Goal: Navigation & Orientation: Find specific page/section

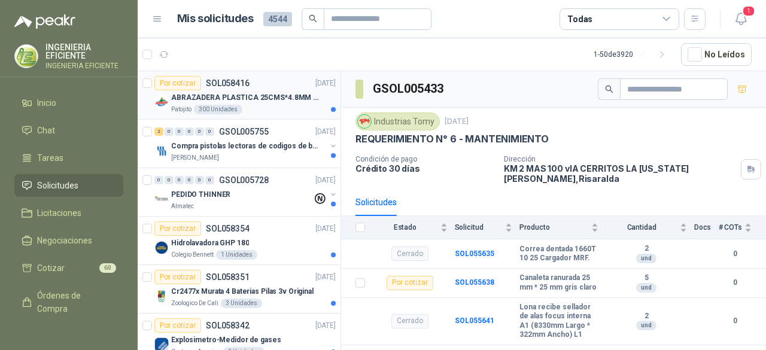
click at [259, 93] on p "ABRAZADERA PLASTICA 25CMS*4.8MM NEGRA" at bounding box center [245, 97] width 149 height 11
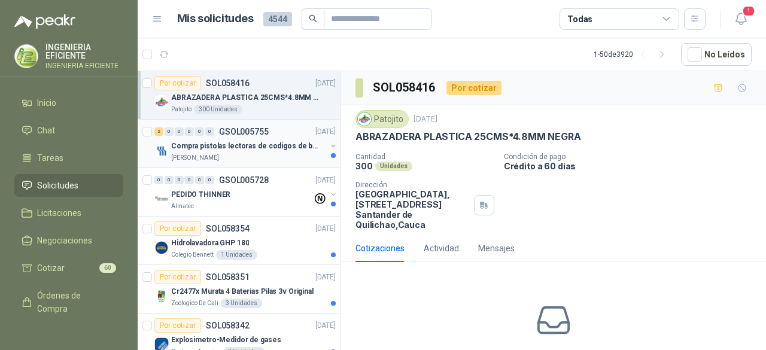
click at [269, 158] on div "[PERSON_NAME]" at bounding box center [248, 158] width 155 height 10
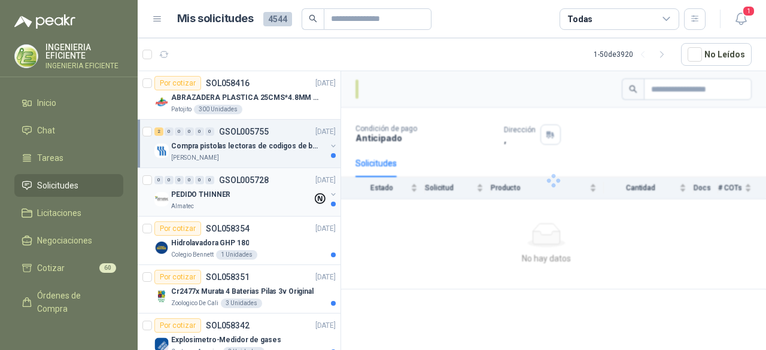
click at [263, 192] on div "PEDIDO THINNER" at bounding box center [241, 194] width 141 height 14
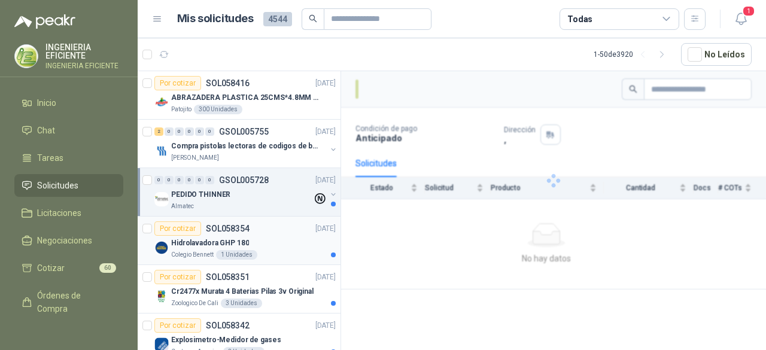
click at [260, 250] on div "Colegio [PERSON_NAME] 1 Unidades" at bounding box center [253, 255] width 165 height 10
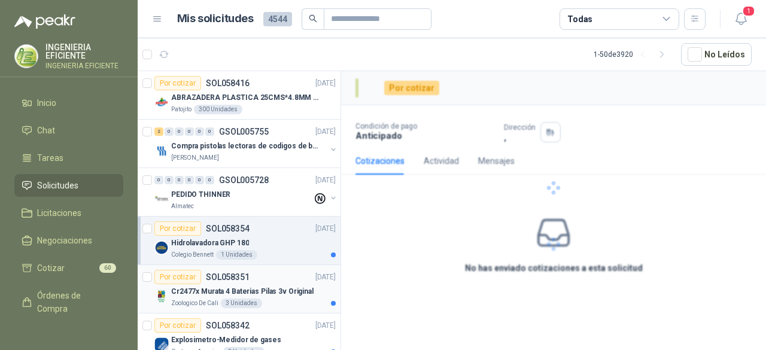
click at [287, 299] on div "Zoologico De Cali 3 Unidades" at bounding box center [253, 304] width 165 height 10
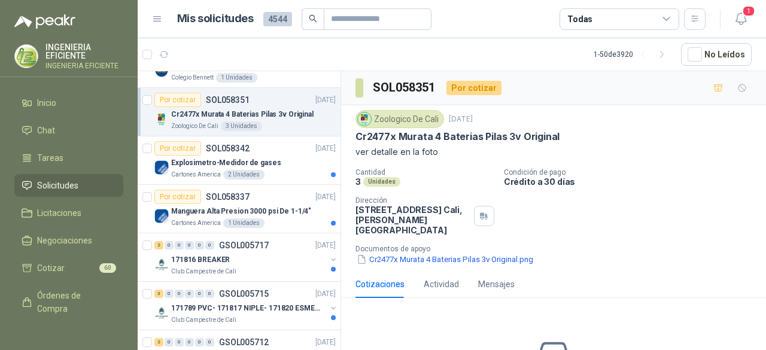
scroll to position [223, 0]
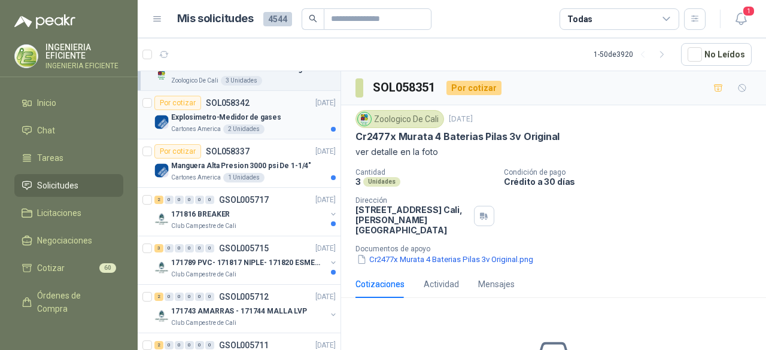
click at [296, 126] on div "Cartones America 2 Unidades" at bounding box center [253, 130] width 165 height 10
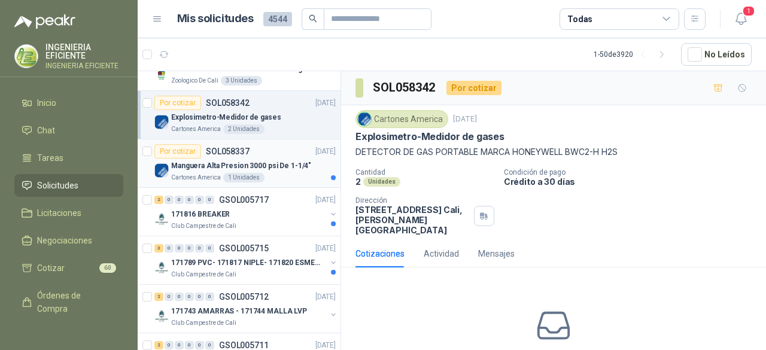
click at [272, 178] on div "Cartones America 1 Unidades" at bounding box center [253, 178] width 165 height 10
click at [263, 215] on div "171816 BREAKER" at bounding box center [248, 214] width 155 height 14
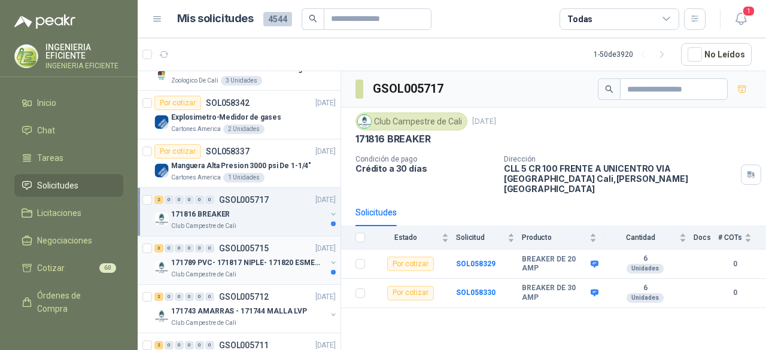
click at [257, 248] on p "GSOL005715" at bounding box center [244, 248] width 50 height 8
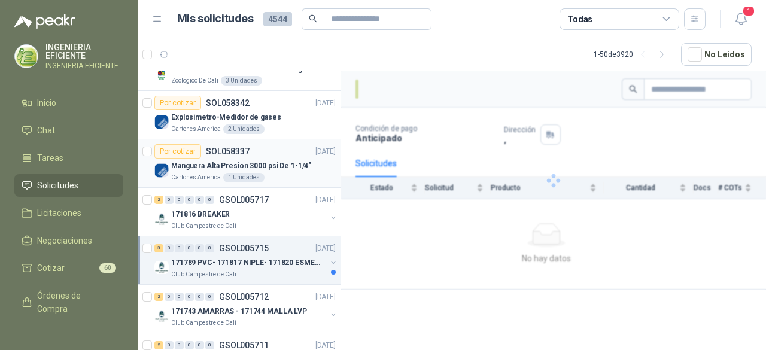
click at [274, 168] on p "Manguera Alta Presion 3000 psi De 1-1/4"" at bounding box center [241, 165] width 140 height 11
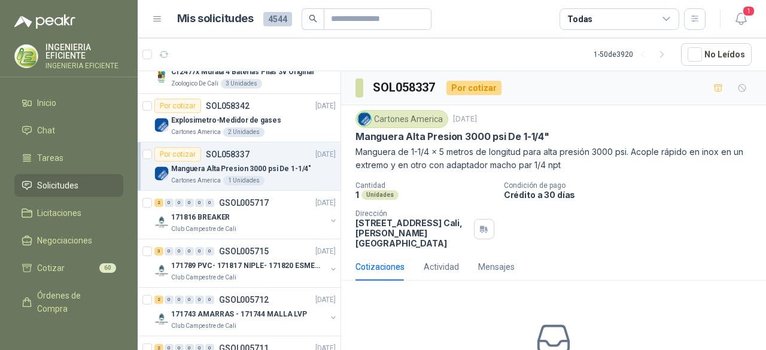
scroll to position [195, 0]
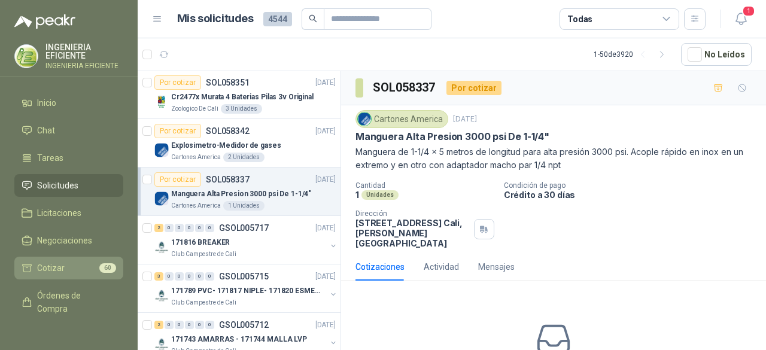
click at [37, 273] on span "Cotizar" at bounding box center [51, 268] width 28 height 13
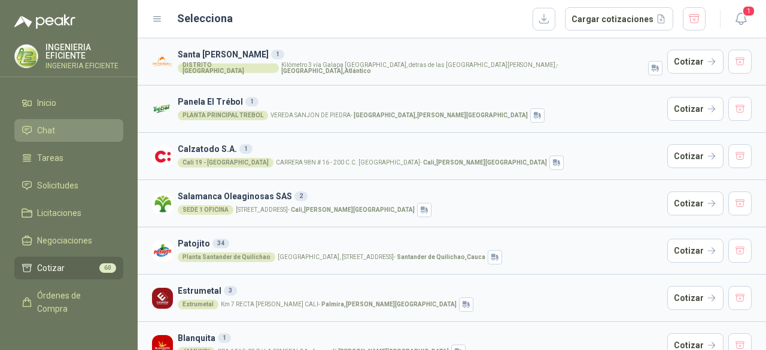
click at [68, 124] on li "Chat" at bounding box center [69, 130] width 95 height 13
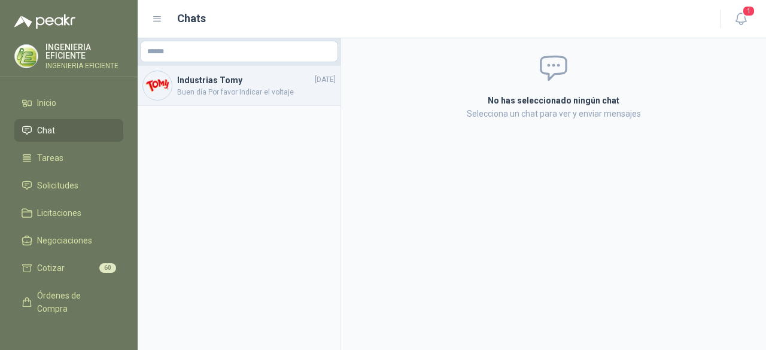
click at [223, 95] on span "Buen día Por favor Indicar el voltaje" at bounding box center [256, 92] width 159 height 11
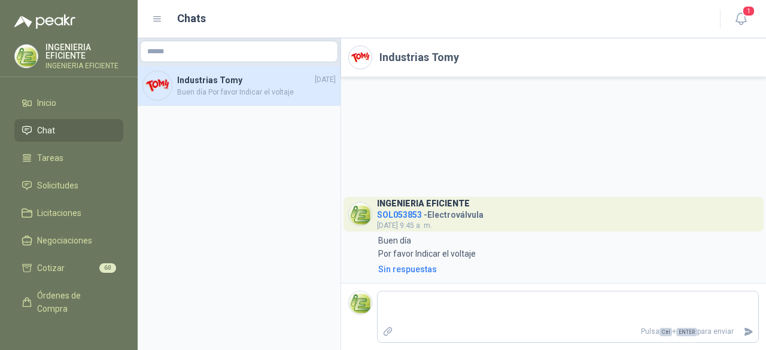
click at [353, 69] on header "Industrias Tomy" at bounding box center [553, 57] width 425 height 39
click at [357, 69] on div at bounding box center [360, 57] width 24 height 24
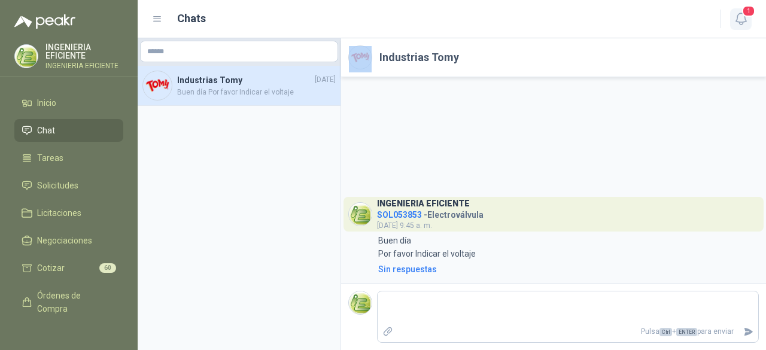
click at [739, 17] on icon "button" at bounding box center [741, 18] width 15 height 15
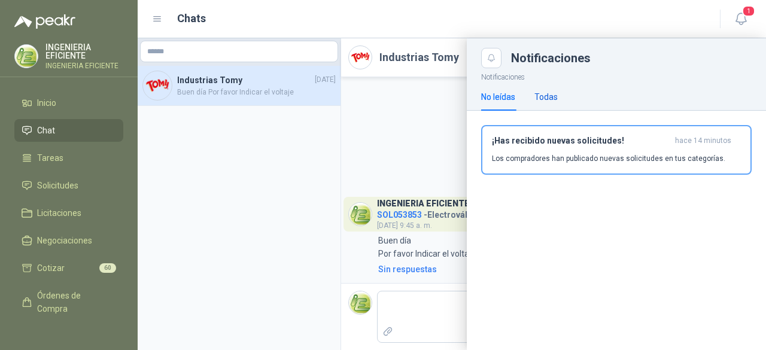
click at [553, 95] on div "Todas" at bounding box center [546, 96] width 23 height 13
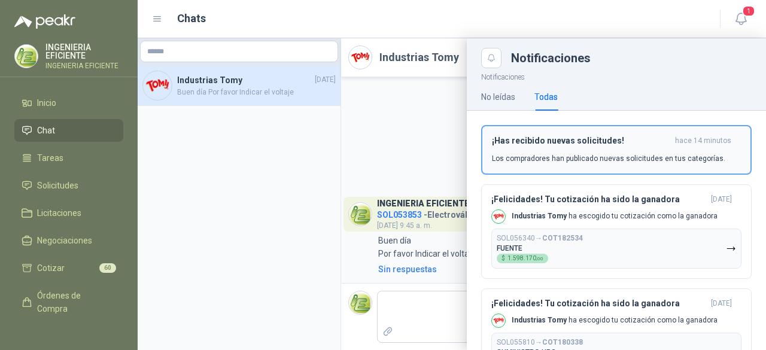
click at [550, 151] on div "¡Has recibido nuevas solicitudes! hace 14 minutos Los compradores han publicado…" at bounding box center [616, 150] width 249 height 28
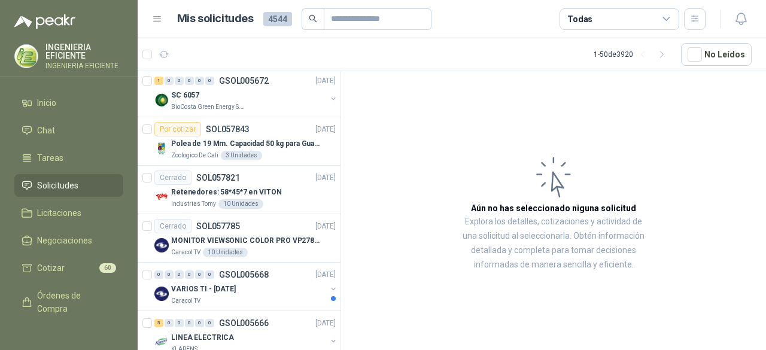
scroll to position [2158, 0]
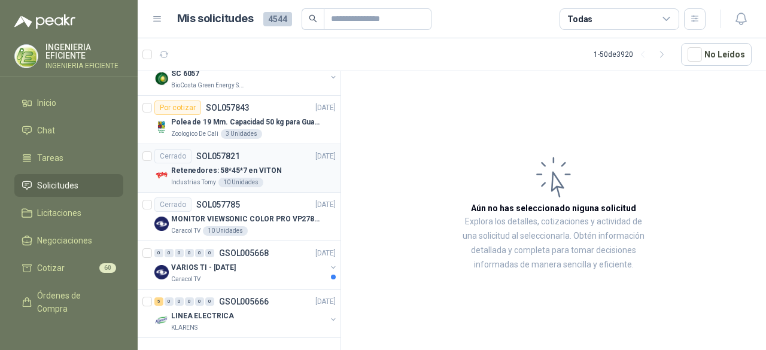
click at [277, 163] on div "Retenedores: 58*45*7 en VITON" at bounding box center [253, 170] width 165 height 14
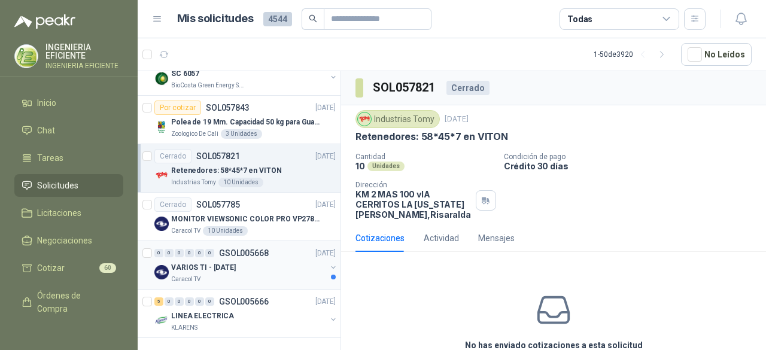
click at [293, 262] on div "VARIOS TI - [DATE]" at bounding box center [248, 267] width 155 height 14
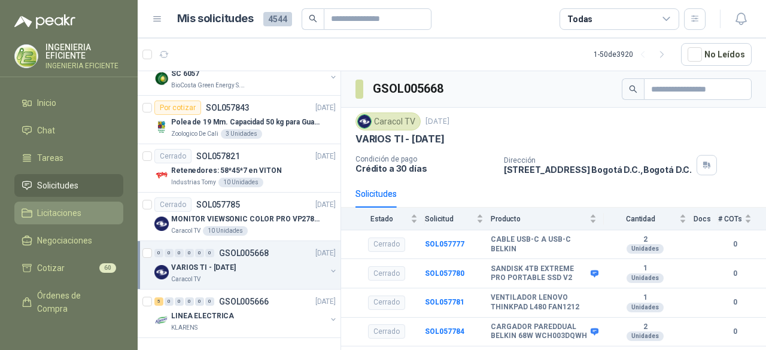
click at [57, 222] on link "Licitaciones" at bounding box center [68, 213] width 109 height 23
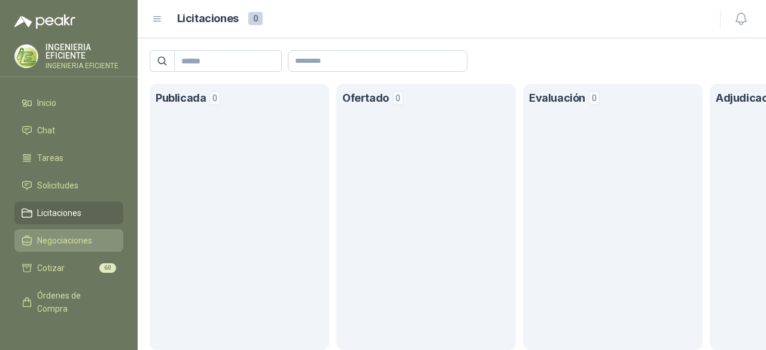
click at [54, 232] on link "Negociaciones" at bounding box center [68, 240] width 109 height 23
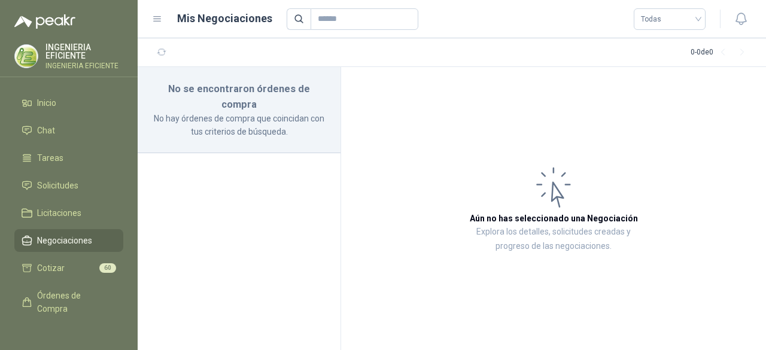
click at [72, 145] on ul "Inicio Chat Tareas Solicitudes Licitaciones Negociaciones Cotizar 60 Órdenes de…" at bounding box center [69, 207] width 138 height 230
click at [72, 168] on link "Tareas" at bounding box center [68, 158] width 109 height 23
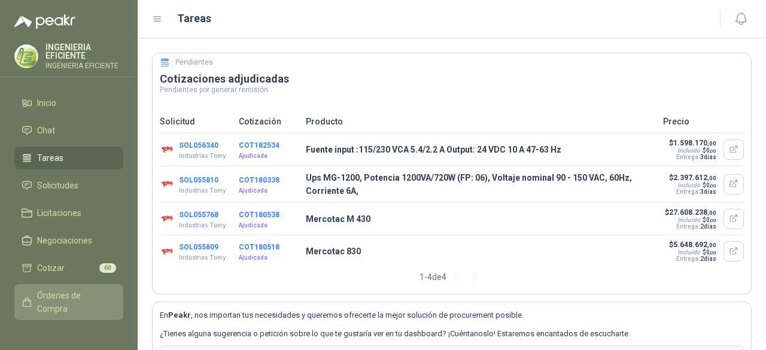
click at [89, 299] on span "Órdenes de Compra" at bounding box center [74, 302] width 75 height 26
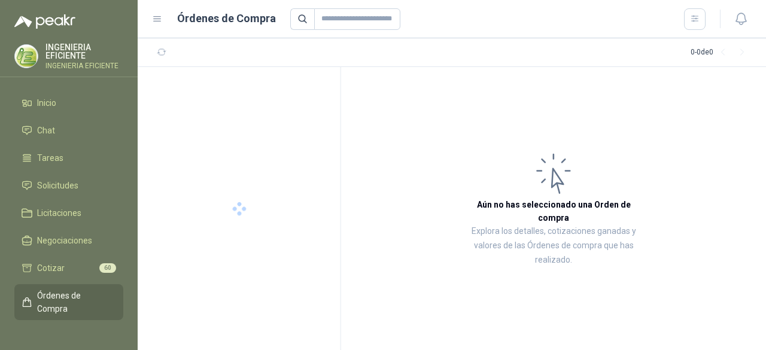
click at [89, 299] on span "Órdenes de Compra" at bounding box center [74, 302] width 75 height 26
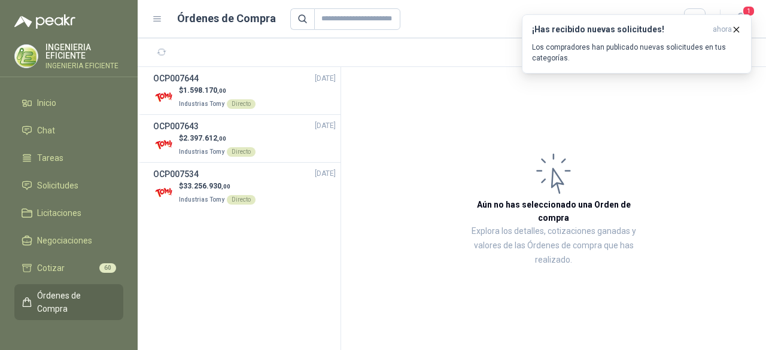
click at [471, 192] on article "Aún no has seleccionado una Orden de compra Explora los detalles, cotizaciones …" at bounding box center [553, 208] width 425 height 283
